Goal: Transaction & Acquisition: Purchase product/service

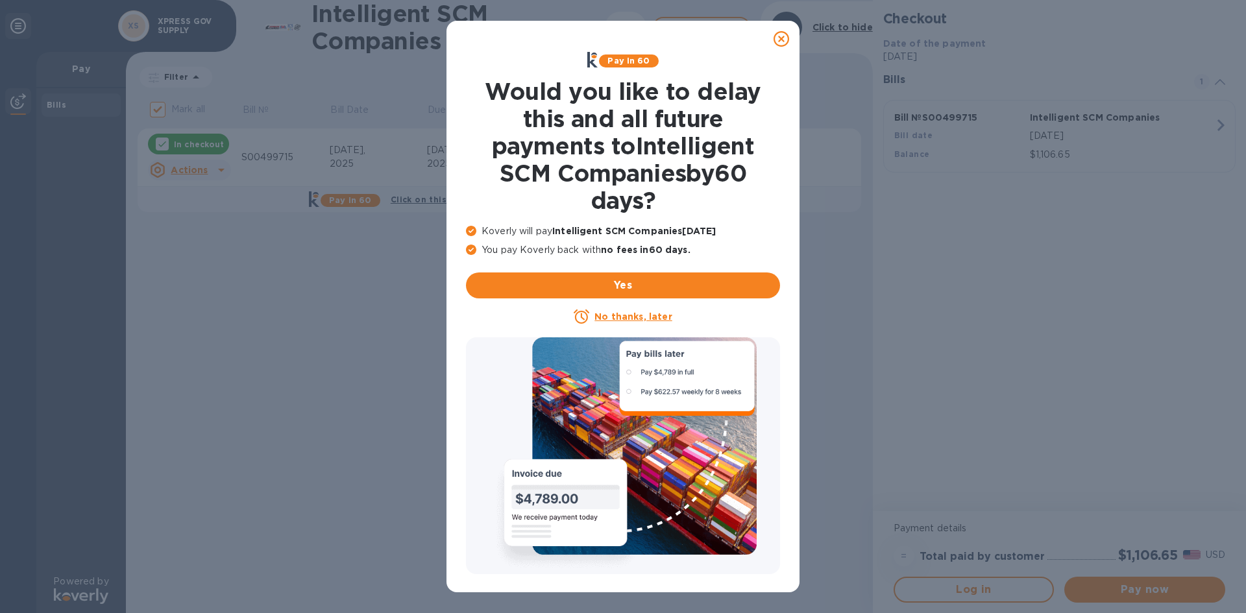
click at [631, 312] on u "No thanks, later" at bounding box center [633, 317] width 77 height 10
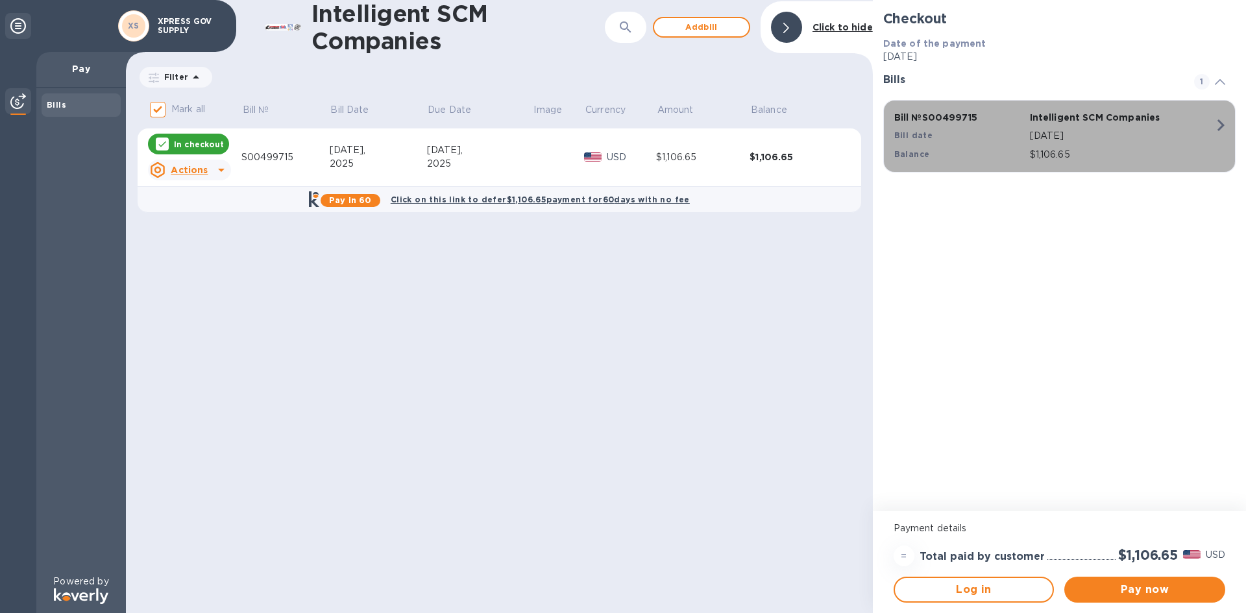
click at [1220, 125] on icon "button" at bounding box center [1220, 125] width 23 height 23
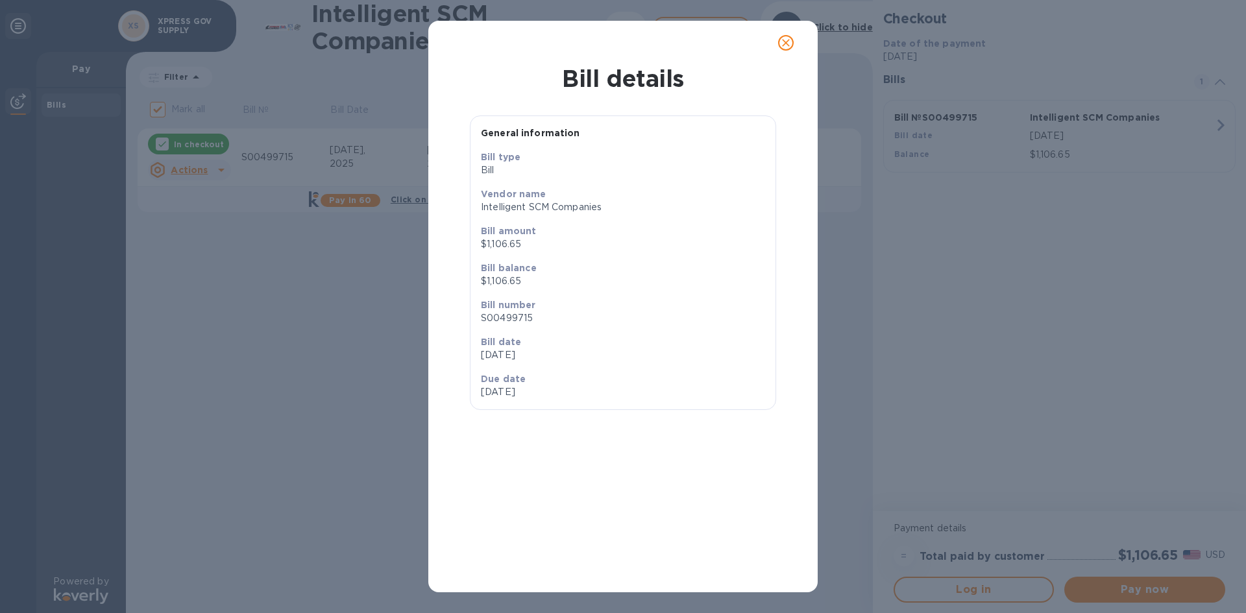
scroll to position [16, 0]
click at [785, 42] on icon "close" at bounding box center [786, 43] width 8 height 8
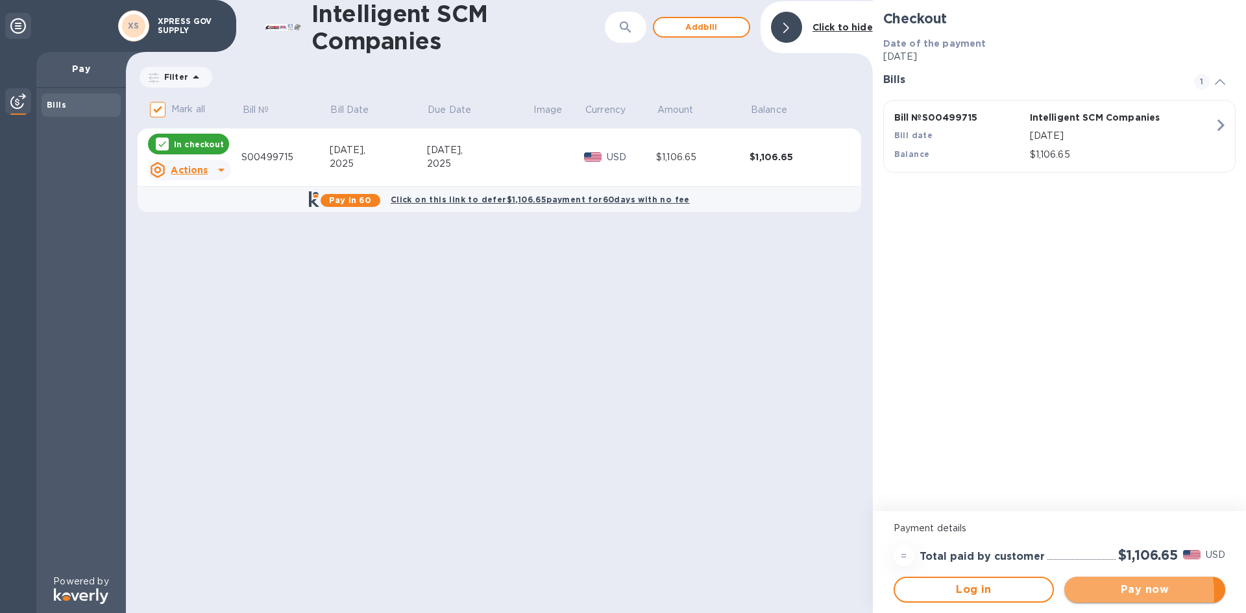
click at [1115, 582] on span "Pay now" at bounding box center [1145, 590] width 140 height 16
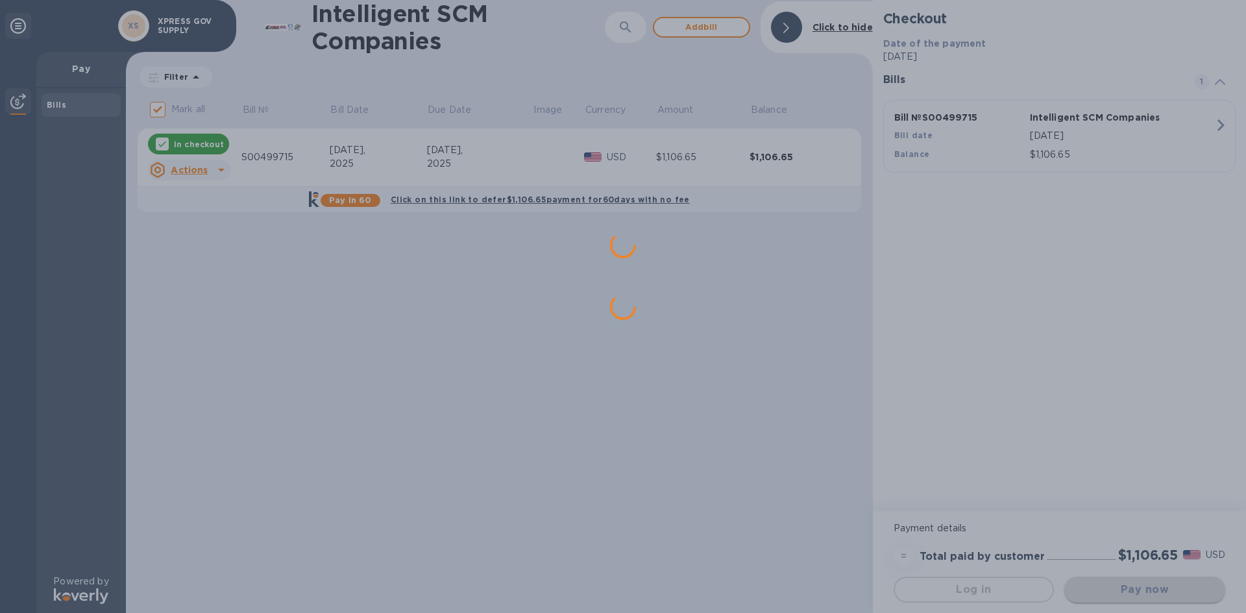
scroll to position [0, 0]
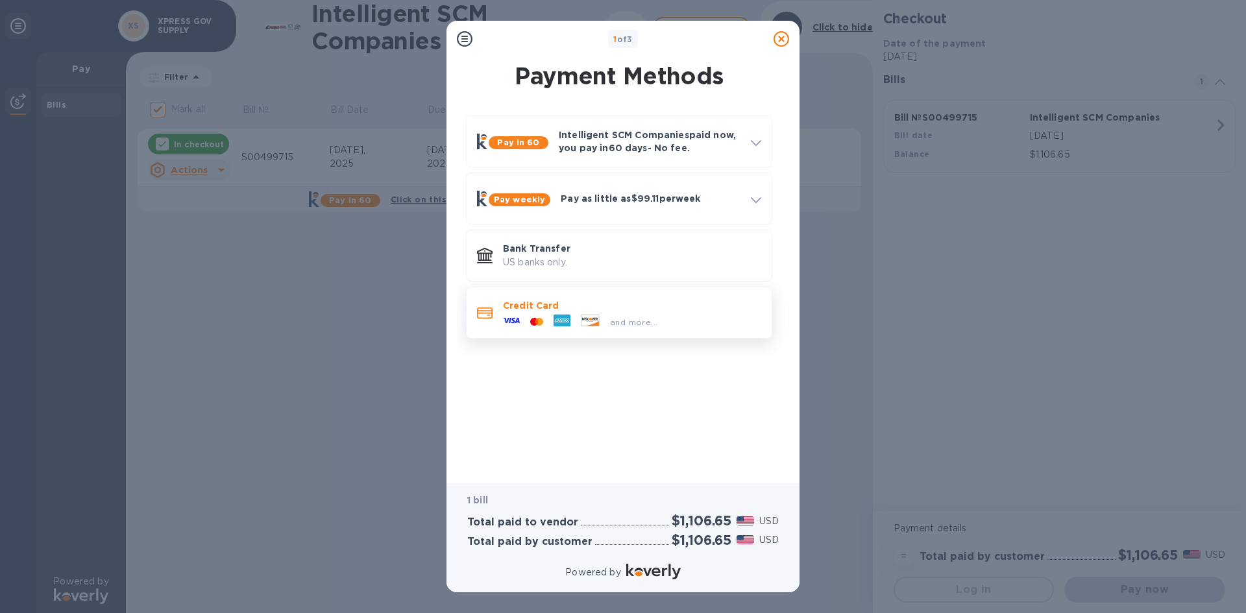
click at [613, 306] on p "Credit Card" at bounding box center [632, 305] width 258 height 13
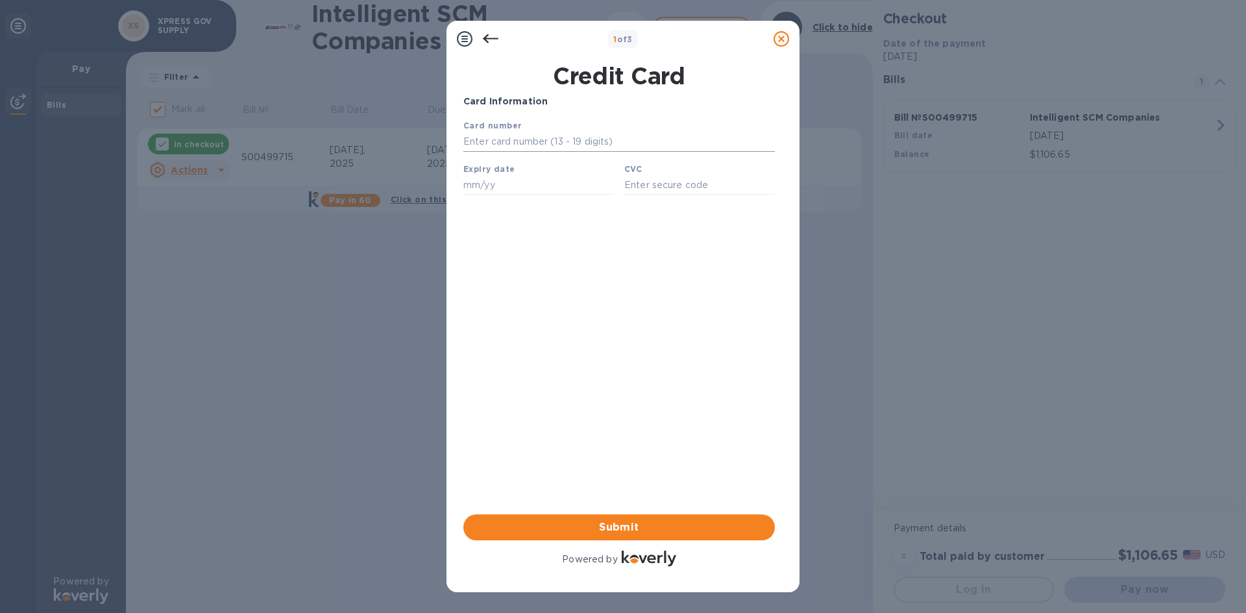
click at [486, 145] on input "text" at bounding box center [619, 141] width 312 height 19
type input "[CREDIT_CARD_NUMBER]"
click at [484, 186] on input "text" at bounding box center [538, 184] width 151 height 19
type input "01/28"
type input "838"
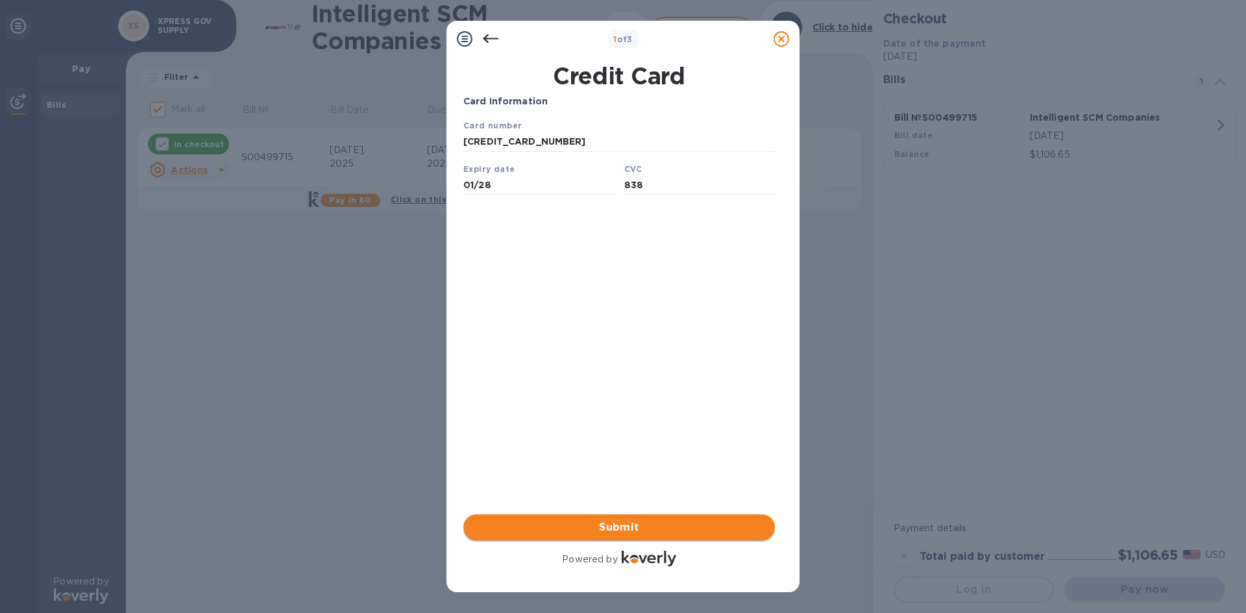
click at [595, 515] on button "Submit" at bounding box center [619, 528] width 312 height 26
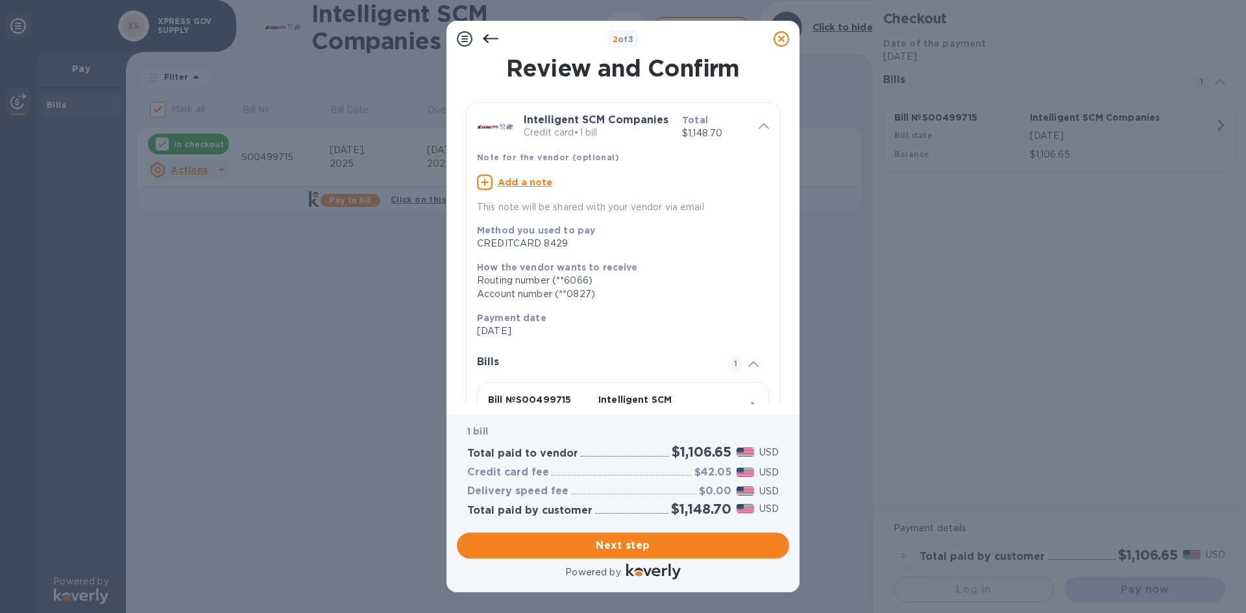
scroll to position [84, 0]
drag, startPoint x: 678, startPoint y: 508, endPoint x: 730, endPoint y: 510, distance: 51.3
click at [730, 510] on div "$1,148.70" at bounding box center [702, 509] width 66 height 21
copy h2 "$1,148.70"
click at [676, 548] on span "Next step" at bounding box center [623, 546] width 312 height 16
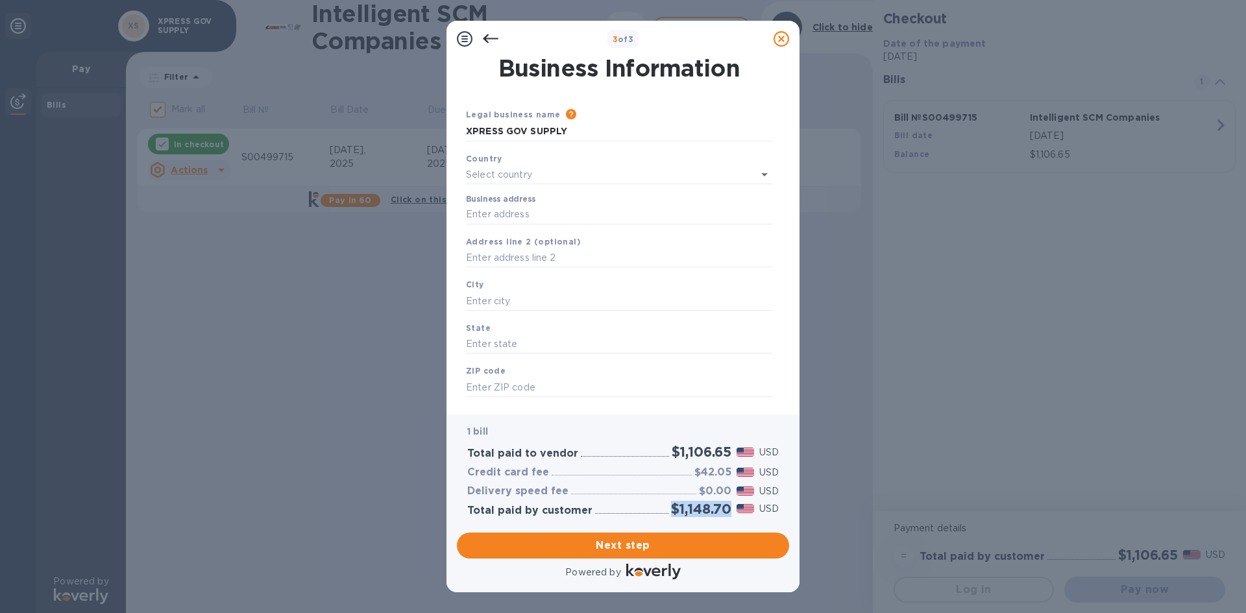
type input "[GEOGRAPHIC_DATA]"
click at [487, 203] on input "Business address" at bounding box center [619, 212] width 306 height 19
click at [499, 204] on input "Business address" at bounding box center [619, 212] width 306 height 19
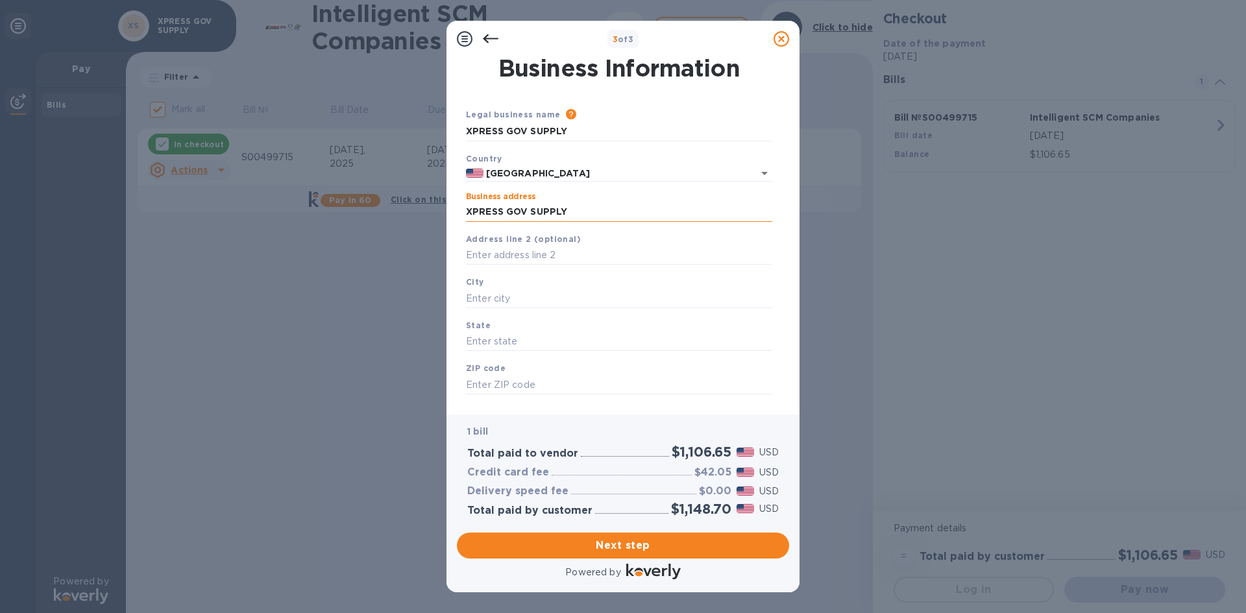
click at [505, 203] on input "XPRESS GOV SUPPLY" at bounding box center [619, 212] width 306 height 19
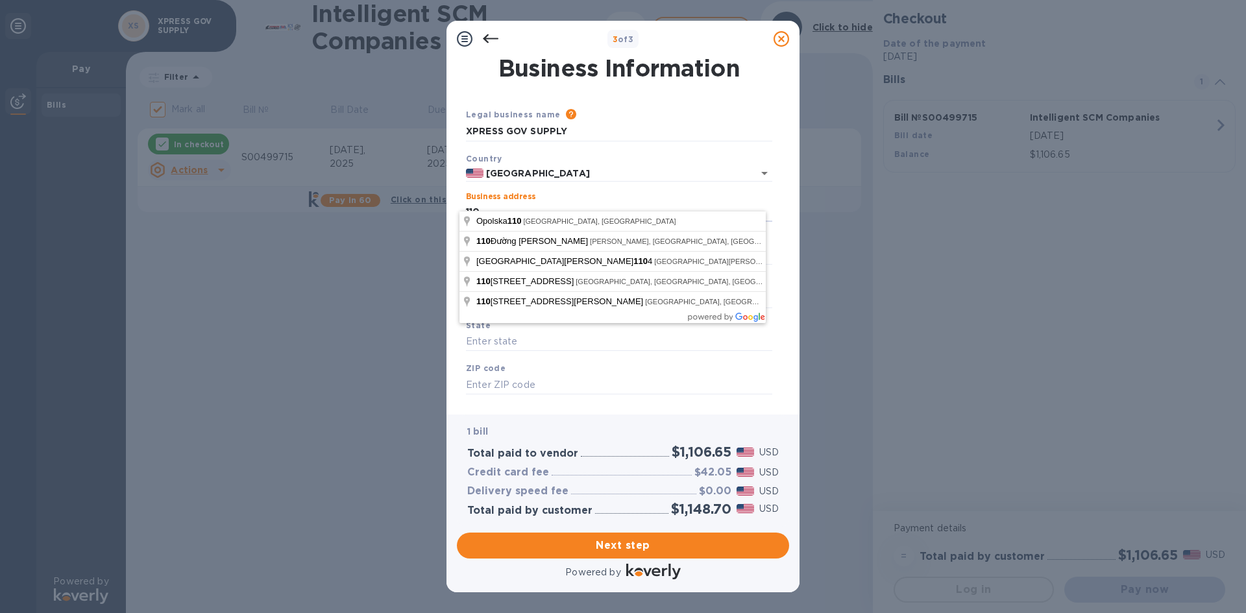
type input "[STREET_ADDRESS]"
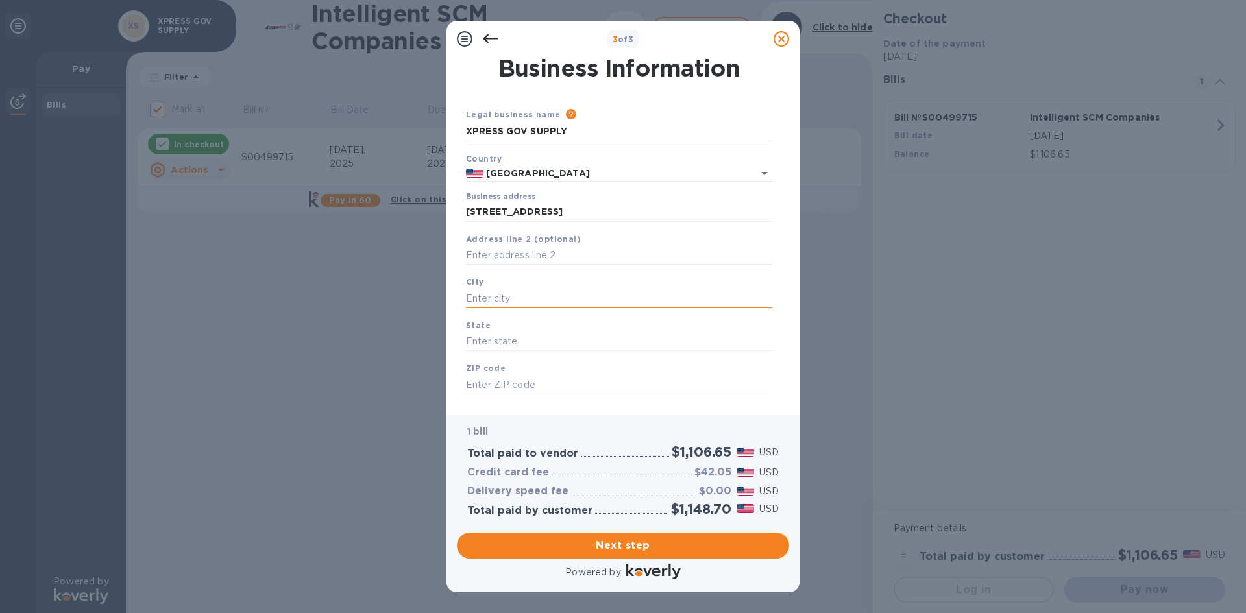
click at [492, 289] on input "text" at bounding box center [619, 298] width 306 height 19
type input "SAN MARCOS"
type input "CA"
type input "92078"
click at [593, 399] on div "Legal business name Please provide the legal name that appears on your SS-4 for…" at bounding box center [619, 267] width 317 height 318
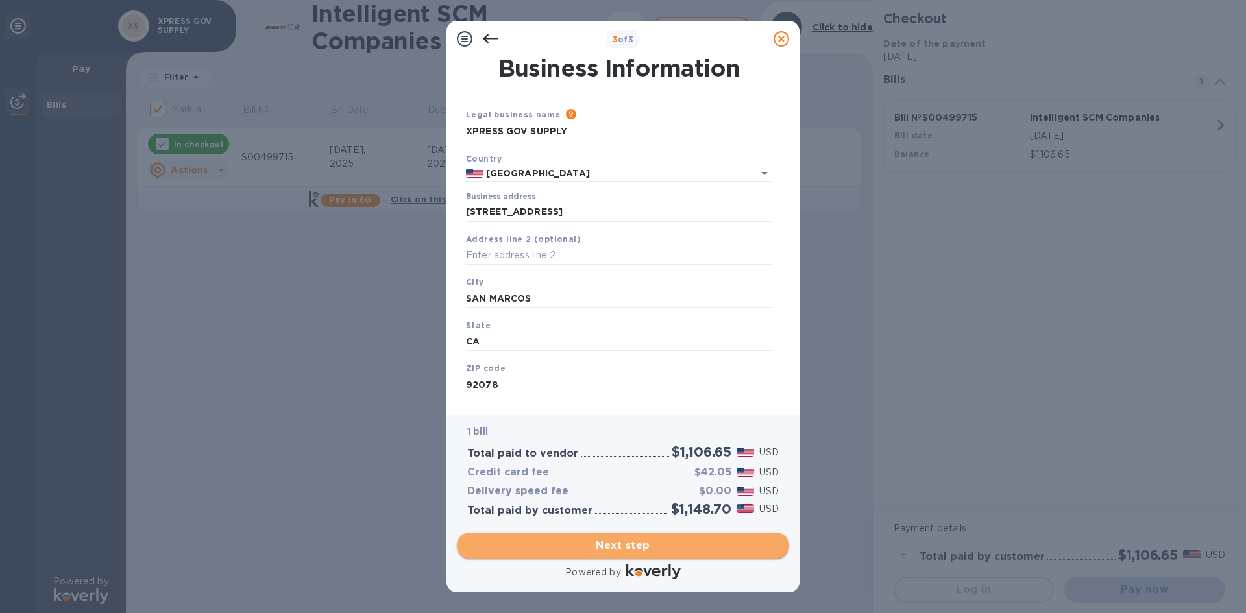
click at [634, 550] on span "Next step" at bounding box center [623, 546] width 312 height 16
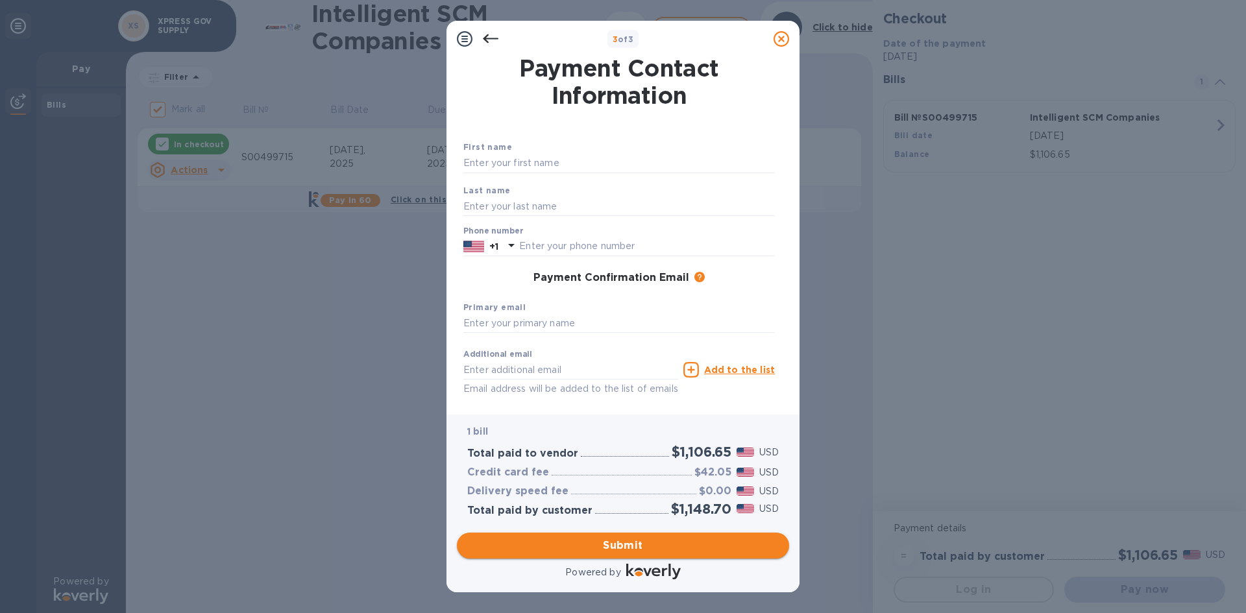
scroll to position [0, 0]
click at [482, 154] on input "text" at bounding box center [619, 163] width 312 height 19
type input "[PERSON_NAME]"
type input "6198670819"
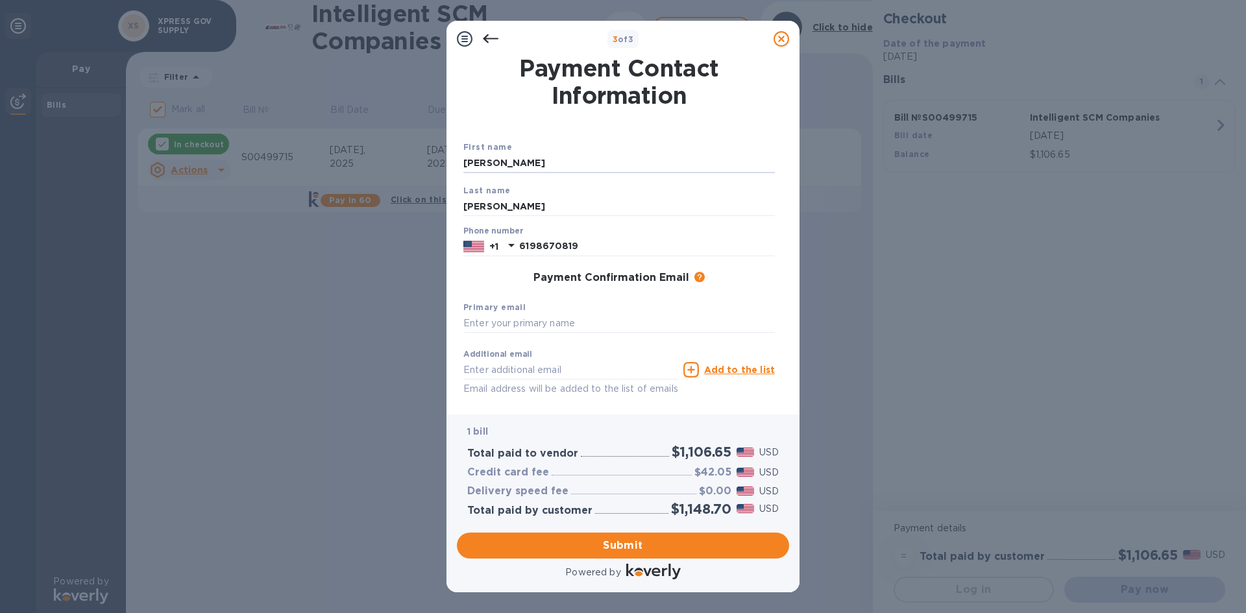
type input "[EMAIL_ADDRESS][DOMAIN_NAME]"
click at [506, 360] on input "[EMAIL_ADDRESS][DOMAIN_NAME]" at bounding box center [570, 369] width 215 height 19
click at [507, 360] on input "[EMAIL_ADDRESS][DOMAIN_NAME]" at bounding box center [570, 369] width 215 height 19
click at [501, 314] on input "text" at bounding box center [619, 323] width 312 height 19
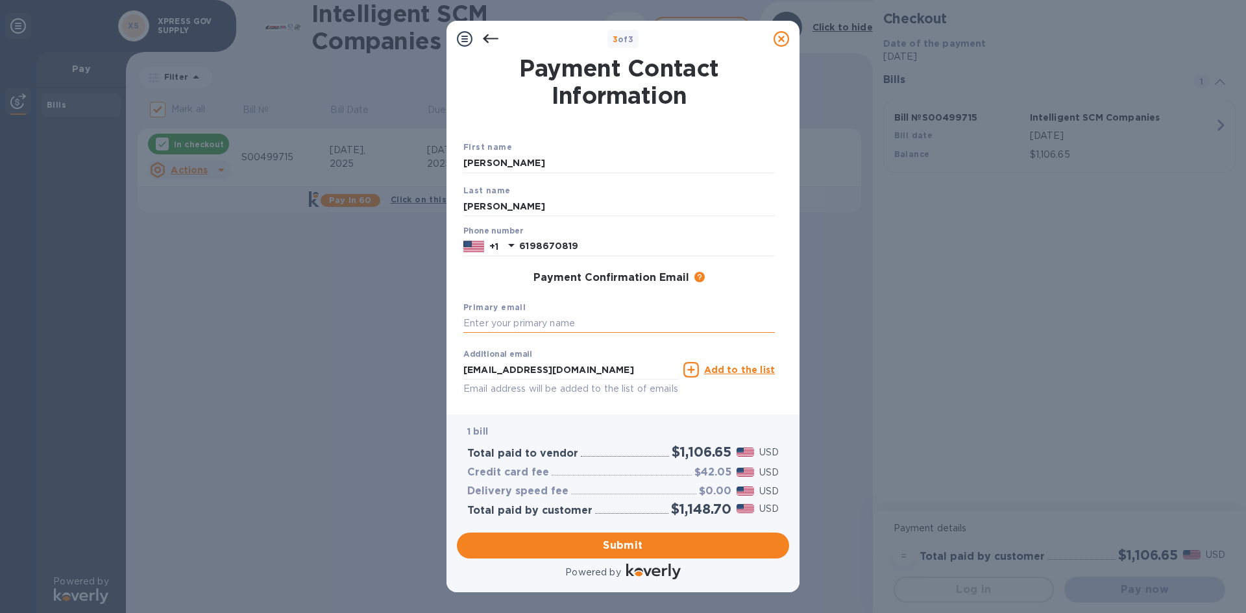
paste input "[EMAIL_ADDRESS][DOMAIN_NAME]"
click at [663, 314] on input "[EMAIL_ADDRESS][DOMAIN_NAME]" at bounding box center [619, 323] width 312 height 19
type input "[EMAIL_ADDRESS][DOMAIN_NAME]"
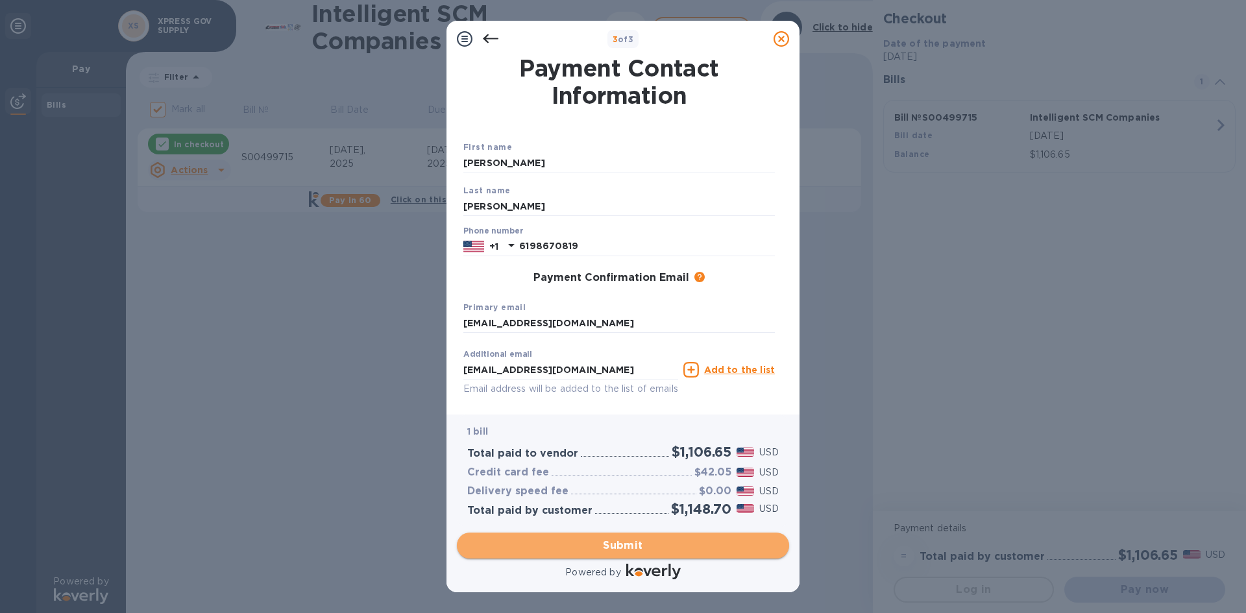
click at [619, 542] on span "Submit" at bounding box center [623, 546] width 312 height 16
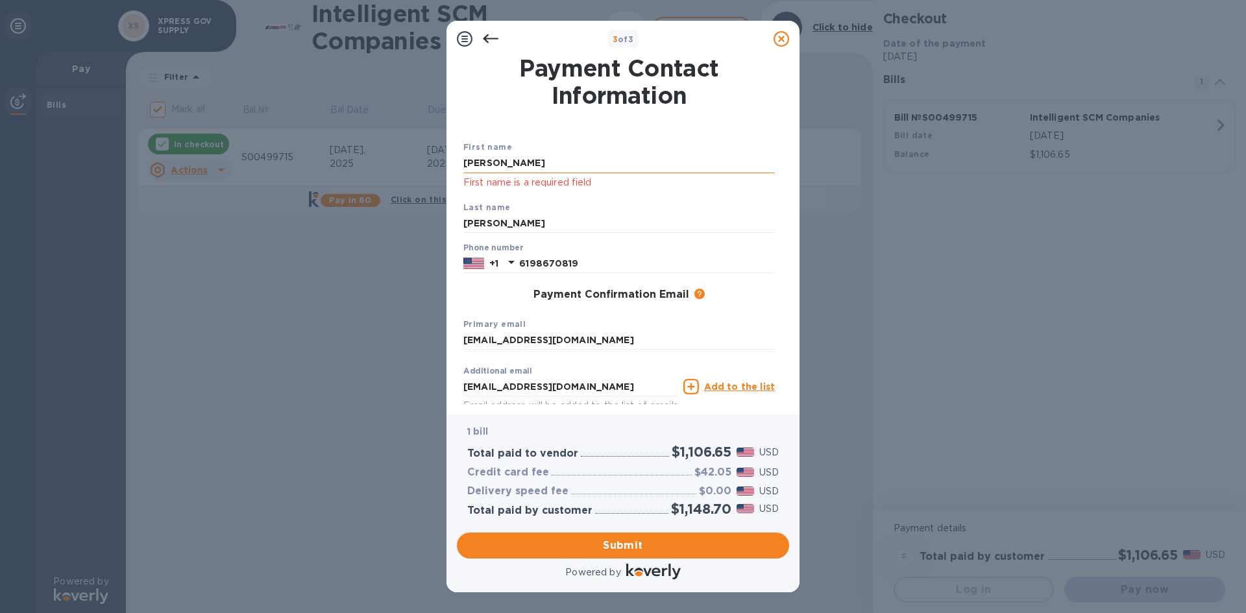
click at [504, 154] on input "[PERSON_NAME]" at bounding box center [619, 163] width 312 height 19
click at [552, 154] on input "[PERSON_NAME]" at bounding box center [619, 163] width 312 height 19
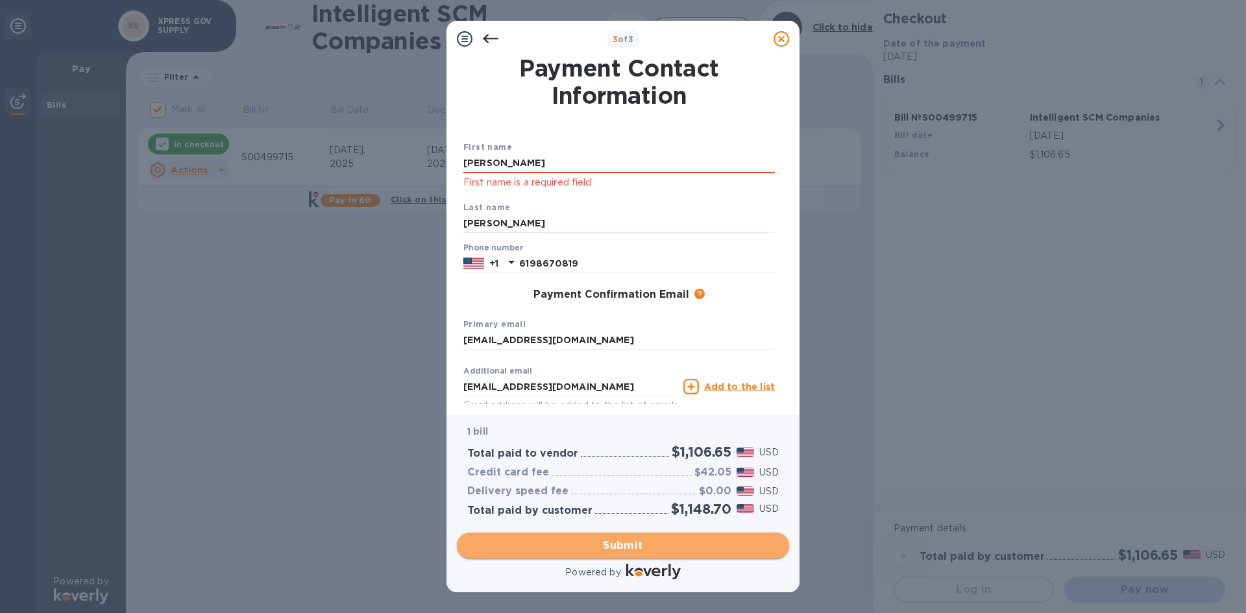
click at [621, 550] on span "Submit" at bounding box center [623, 546] width 312 height 16
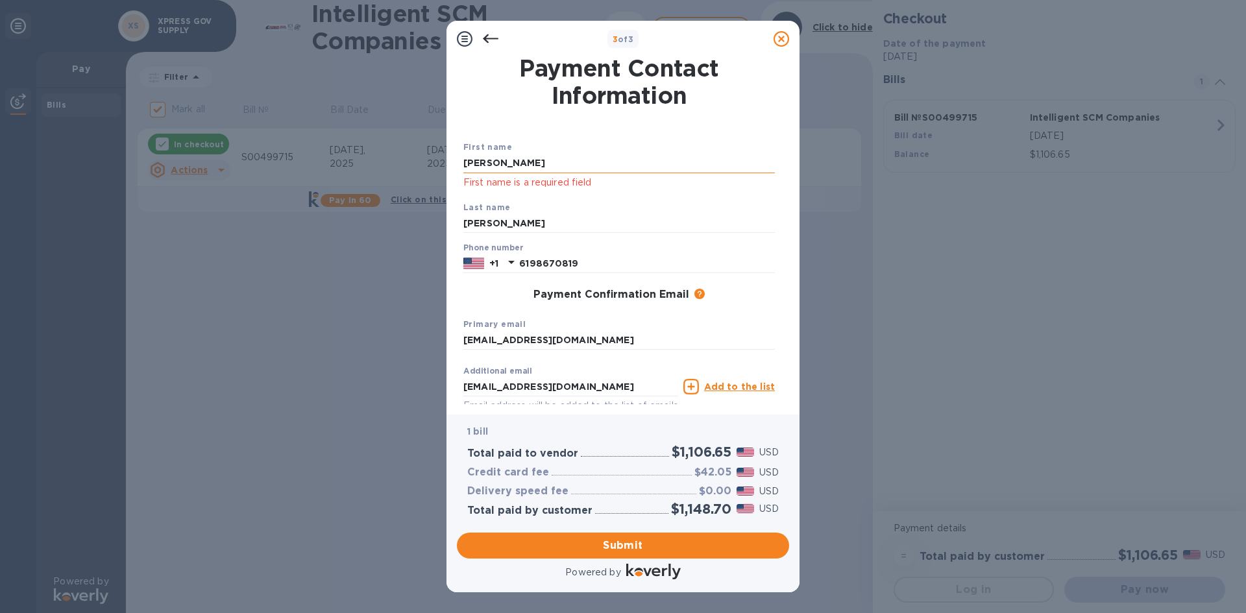
click at [502, 154] on input "[PERSON_NAME]" at bounding box center [619, 163] width 312 height 19
type input "H"
type input "[PERSON_NAME]"
click at [560, 117] on div "First name [PERSON_NAME] First name is a required field Last name [PERSON_NAME]…" at bounding box center [619, 278] width 317 height 323
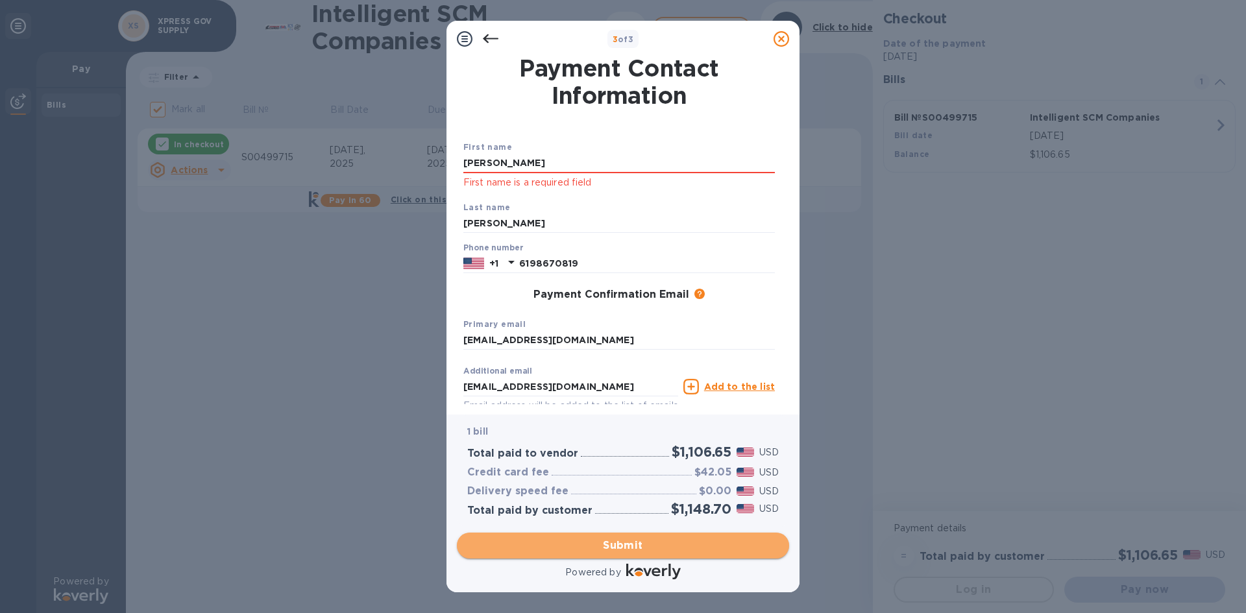
click at [640, 540] on span "Submit" at bounding box center [623, 546] width 312 height 16
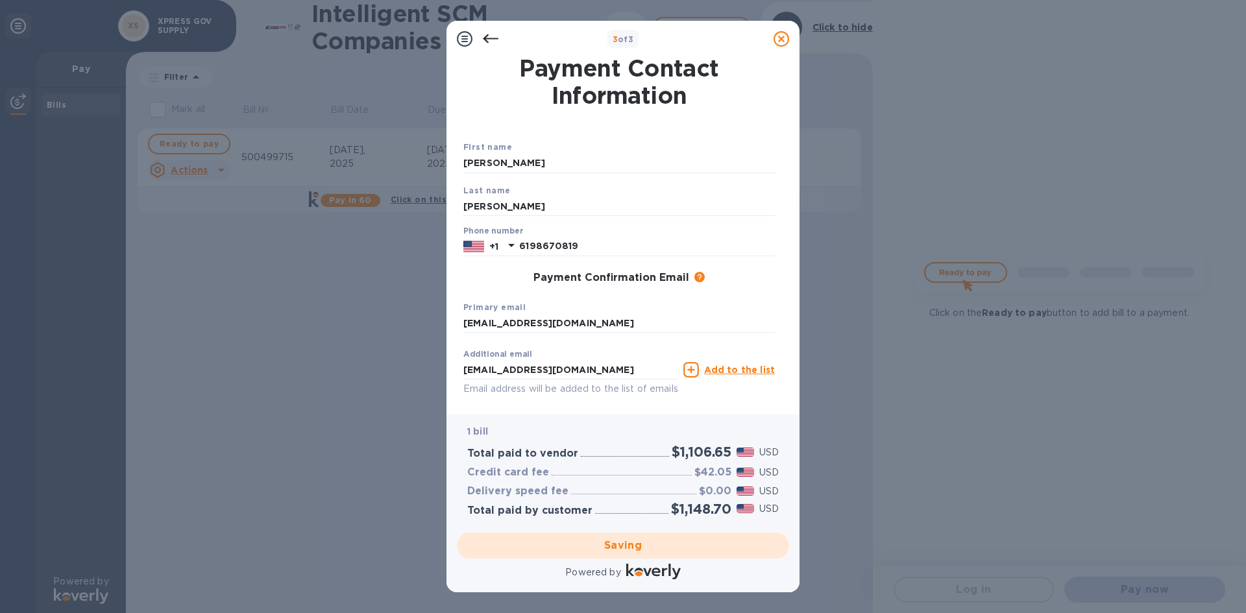
checkbox input "false"
